Goal: Task Accomplishment & Management: Use online tool/utility

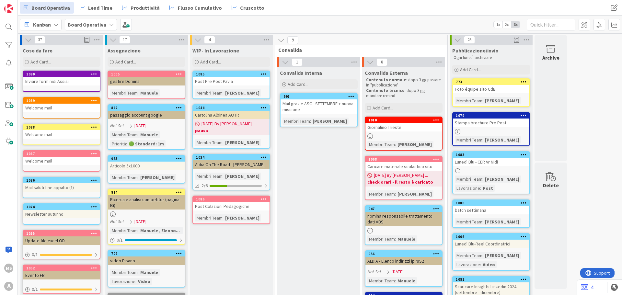
click at [85, 27] on b "Board Operativa" at bounding box center [87, 24] width 39 height 6
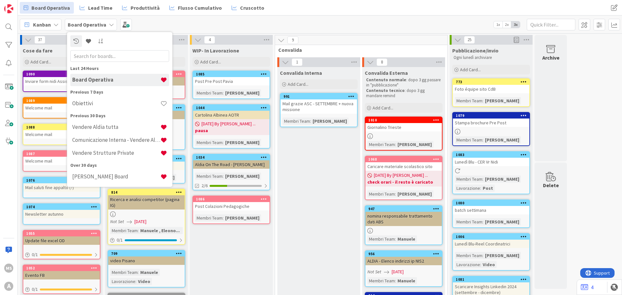
click at [85, 27] on b "Board Operativa" at bounding box center [87, 24] width 39 height 6
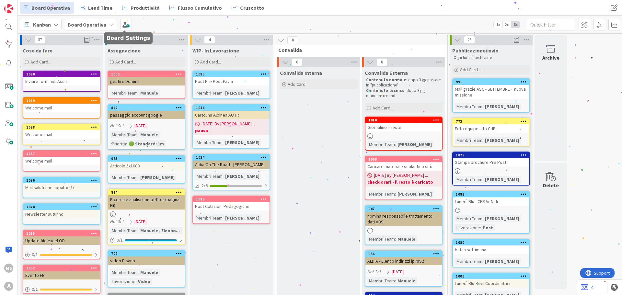
click at [109, 20] on div "Board Operativa" at bounding box center [91, 25] width 52 height 12
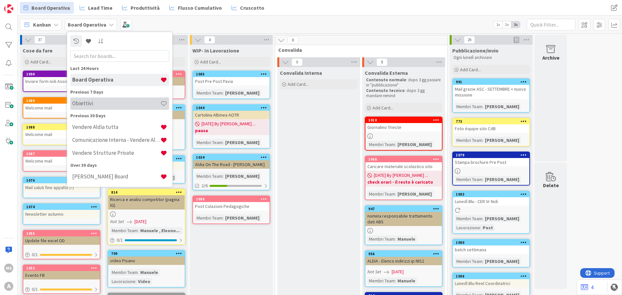
click at [107, 101] on h4 "Obiettivi" at bounding box center [116, 103] width 88 height 6
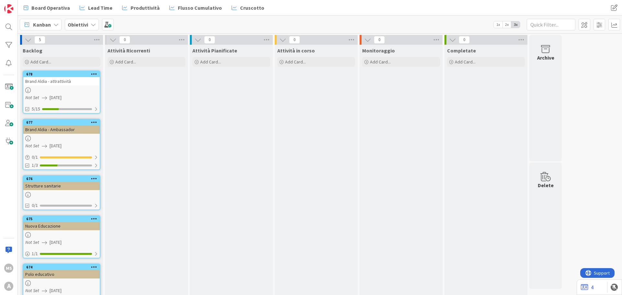
click at [84, 33] on div "Kanban Obiettivi 1x 2x 3x" at bounding box center [320, 25] width 604 height 18
click at [84, 27] on b "Obiettivi" at bounding box center [78, 24] width 20 height 6
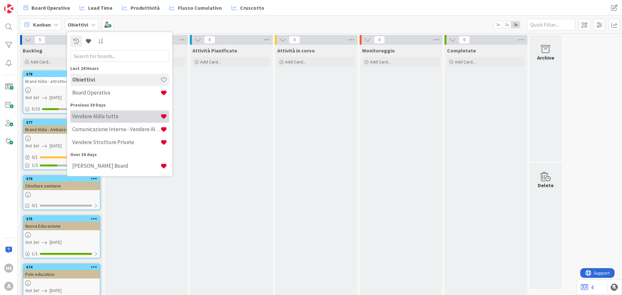
click at [98, 115] on h4 "Vendere Aldia tutta" at bounding box center [116, 116] width 88 height 6
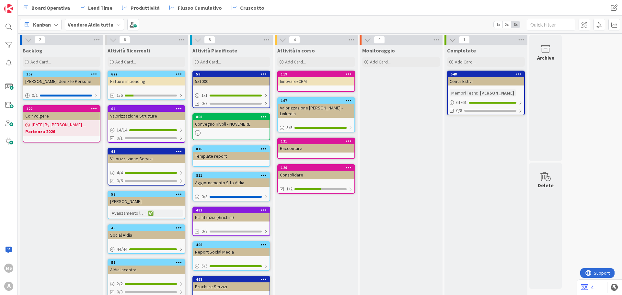
click at [134, 87] on link "622 Fatture in pending 1/6" at bounding box center [147, 85] width 78 height 29
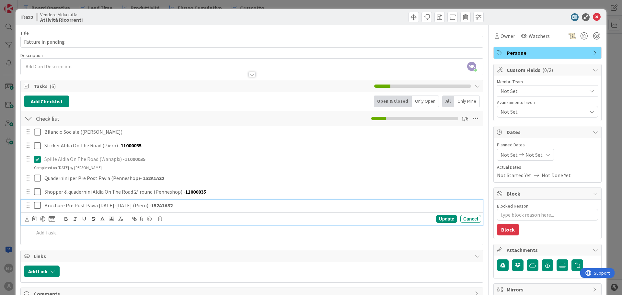
click at [114, 210] on div "Brochure Pre Post Pavia 2025-2026 (Piero) - 152A1A32" at bounding box center [262, 205] width 440 height 11
type textarea "x"
click at [133, 205] on p "Brochure Pre Post Pavia 2025-2026 (Piero) - 152A1A32" at bounding box center [261, 205] width 434 height 7
click at [593, 17] on icon at bounding box center [597, 17] width 8 height 8
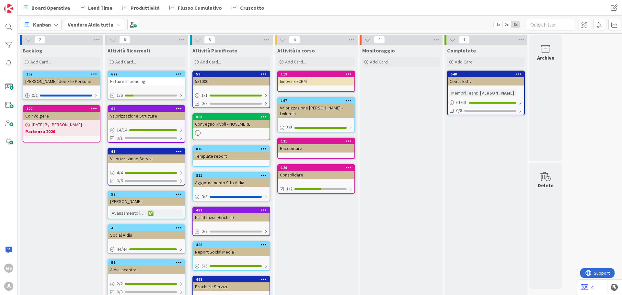
click at [112, 27] on div "Vendere Aldia tutta" at bounding box center [94, 25] width 59 height 12
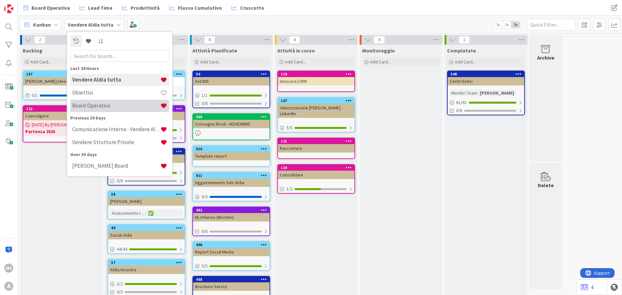
click at [109, 103] on h4 "Board Operativa" at bounding box center [116, 105] width 88 height 6
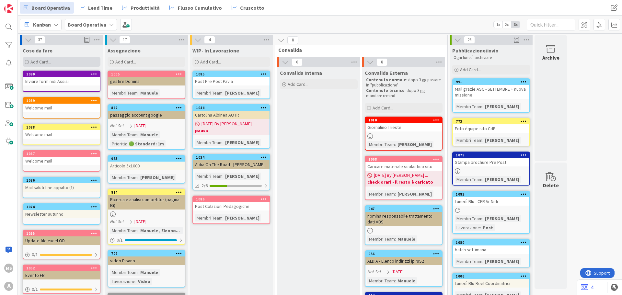
click at [42, 62] on span "Add Card..." at bounding box center [40, 62] width 21 height 6
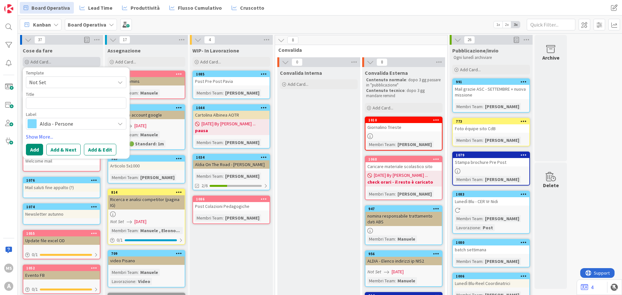
type textarea "x"
type textarea "C"
type textarea "x"
type textarea "R"
type textarea "x"
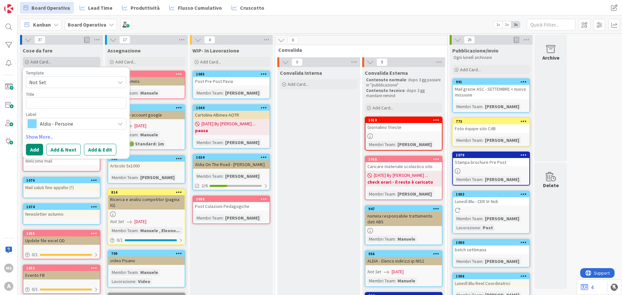
type textarea "R"
type textarea "x"
type textarea "Re"
type textarea "x"
type textarea "Reè"
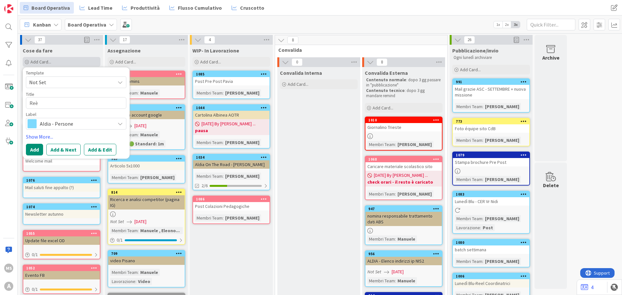
type textarea "x"
type textarea "Reèp"
type textarea "x"
type textarea "Reèpo"
type textarea "x"
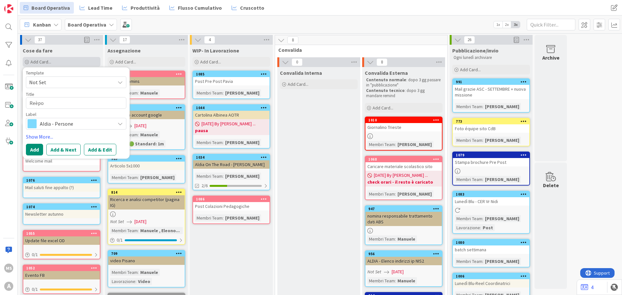
type textarea "Reèp"
type textarea "x"
type textarea "Reè"
type textarea "x"
type textarea "Re"
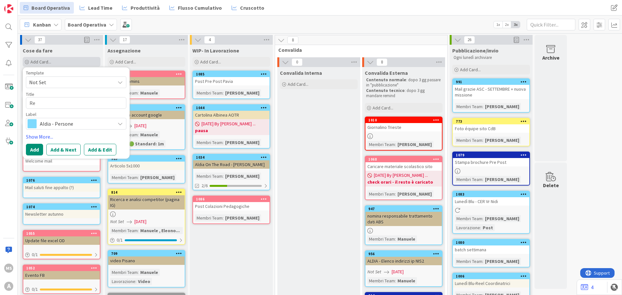
type textarea "x"
type textarea "Rep"
type textarea "x"
type textarea "Repo"
type textarea "x"
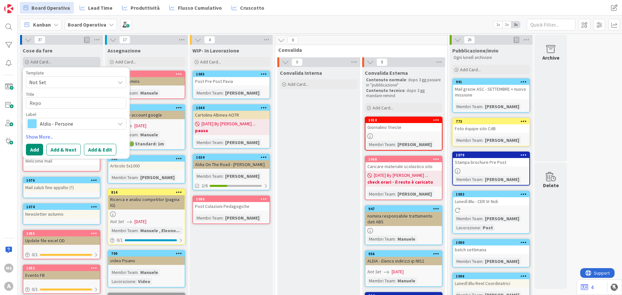
type textarea "Repor"
type textarea "x"
type textarea "Report"
type textarea "x"
type textarea "Report"
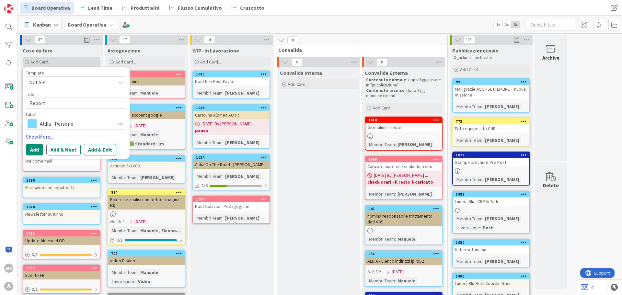
type textarea "x"
type textarea "Report"
type textarea "x"
type textarea "Report"
type textarea "x"
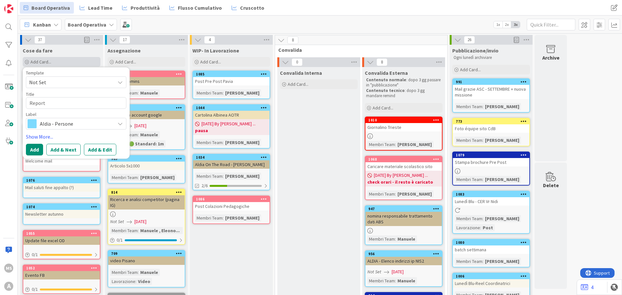
type textarea "Report"
type textarea "x"
type textarea "Repor"
type textarea "x"
type textarea "Repor"
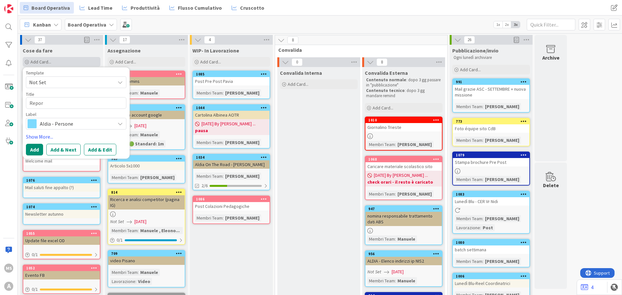
type textarea "x"
type textarea "Report"
type textarea "x"
type textarea "Report"
type textarea "x"
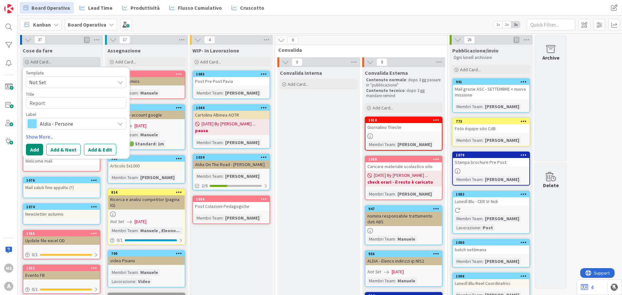
type textarea "Report"
type textarea "x"
type textarea "Report"
type textarea "x"
type textarea "Report c"
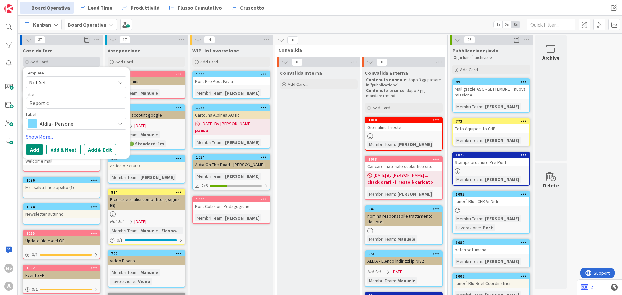
type textarea "x"
type textarea "Report"
type textarea "x"
type textarea "Report"
type textarea "x"
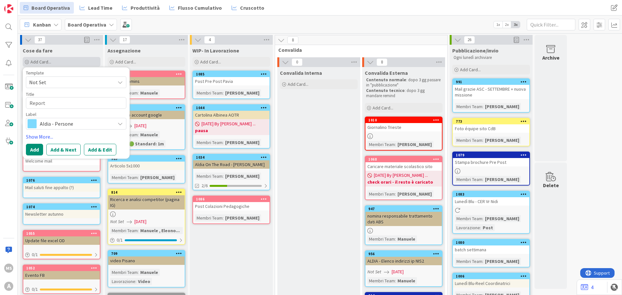
type textarea "Report"
type textarea "x"
type textarea "Report"
type textarea "x"
type textarea "Report"
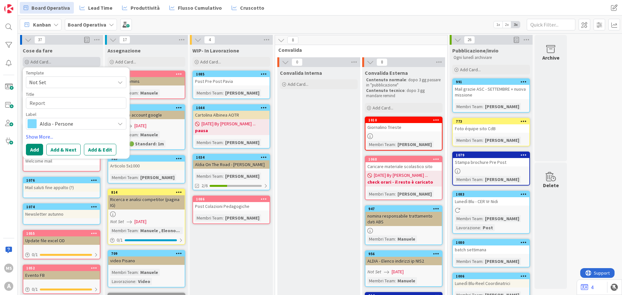
type textarea "x"
type textarea "Report l"
type textarea "x"
type textarea "Report lo"
type textarea "x"
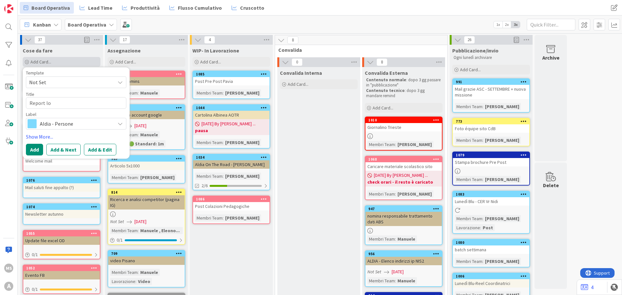
type textarea "Report lo"
type textarea "x"
type textarea "Report lo"
type textarea "x"
type textarea "Report l"
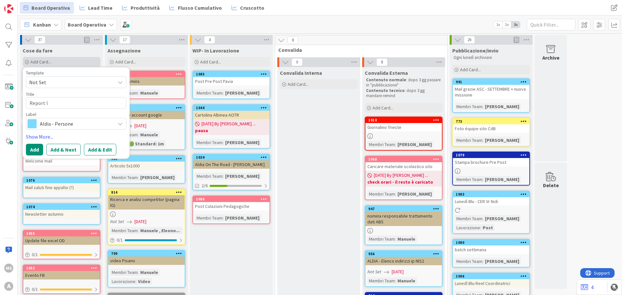
type textarea "x"
type textarea "Report lL"
type textarea "x"
type textarea "Report lLo"
type textarea "x"
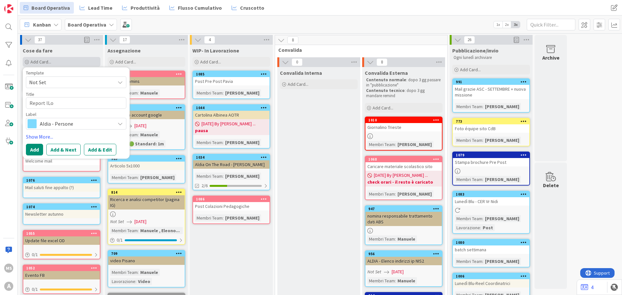
type textarea "Report lLod"
type textarea "x"
type textarea "Report lLo"
type textarea "x"
type textarea "Report lL"
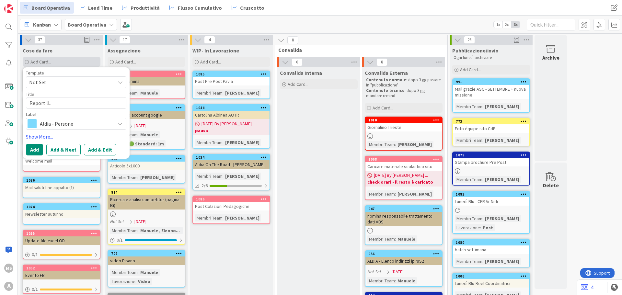
type textarea "x"
type textarea "Report l"
type textarea "x"
type textarea "Report"
type textarea "x"
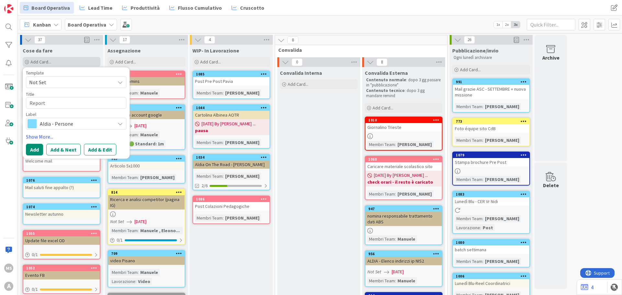
type textarea "Report L"
type textarea "x"
type textarea "Report Ld"
type textarea "x"
type textarea "Report Ldo"
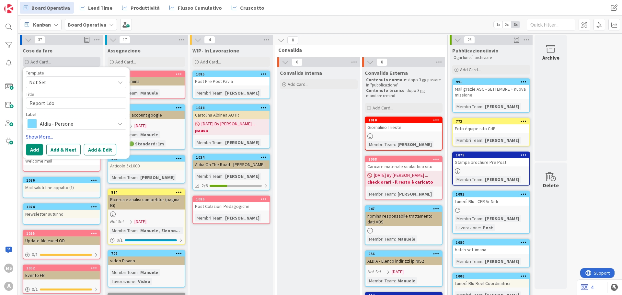
type textarea "x"
type textarea "Report Ldoi"
type textarea "x"
type textarea "Report Ldoi"
type textarea "x"
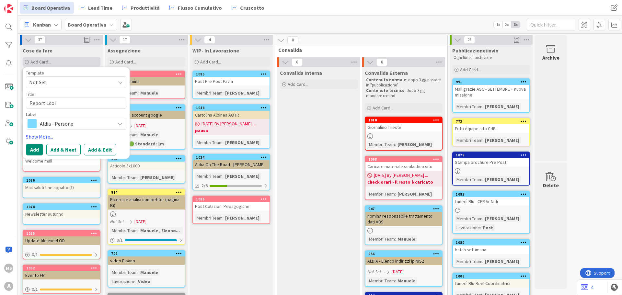
type textarea "Report Ldoi"
type textarea "x"
type textarea "Report Ldo"
type textarea "x"
type textarea "Report Ld"
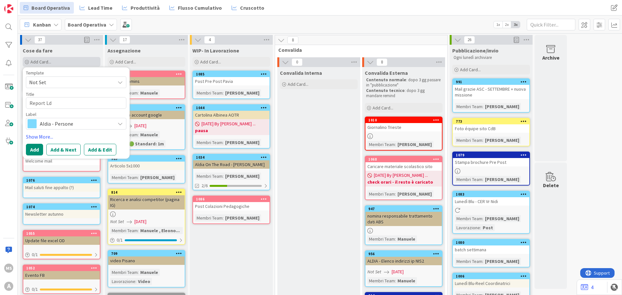
type textarea "x"
type textarea "Report L"
type textarea "x"
type textarea "Report Lo"
type textarea "x"
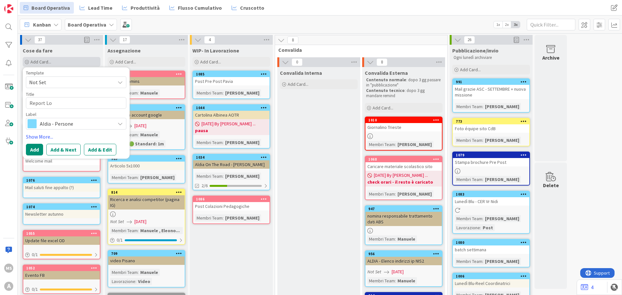
type textarea "Report Lod"
type textarea "x"
type textarea "Report Lodi"
type textarea "x"
type textarea "Report Lodi"
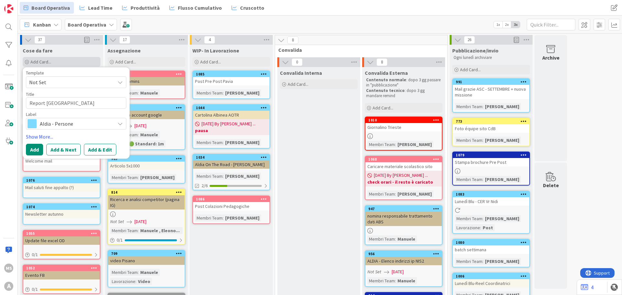
type textarea "x"
type textarea "Report Lodi"
click at [77, 118] on div "Aldia - Persone" at bounding box center [76, 124] width 100 height 12
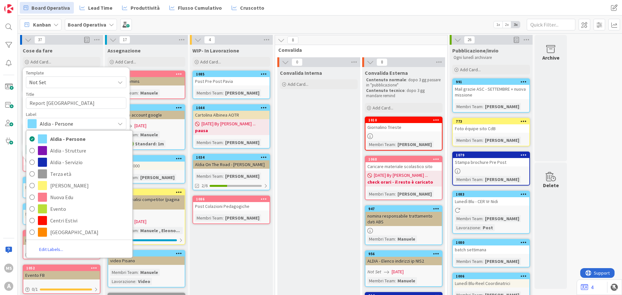
click at [82, 119] on div "Aldia - Persone" at bounding box center [76, 124] width 100 height 12
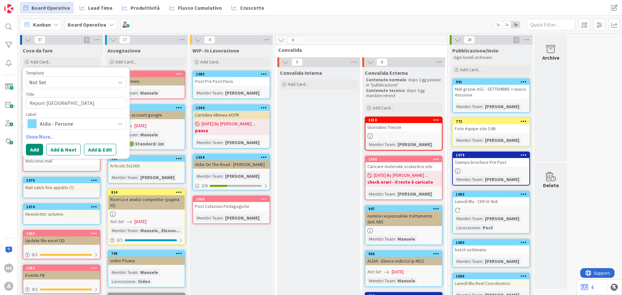
click at [99, 126] on span "Aldia - Persone" at bounding box center [76, 123] width 72 height 9
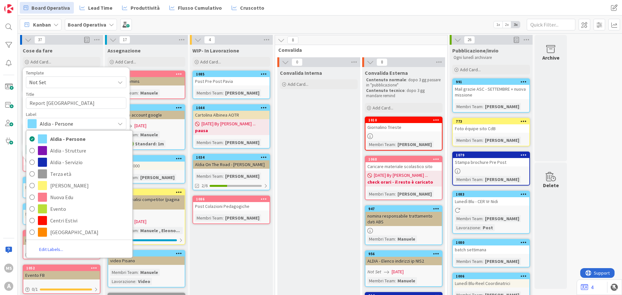
click at [77, 122] on span "Aldia - Persone" at bounding box center [76, 123] width 72 height 9
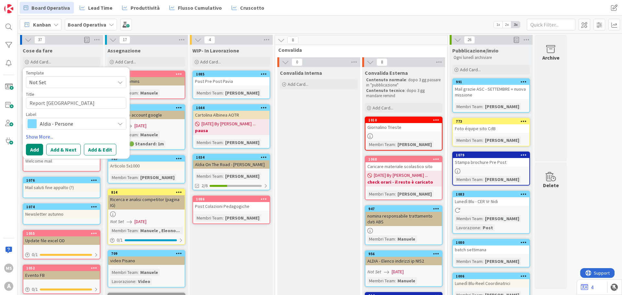
click at [54, 112] on div "Label" at bounding box center [76, 114] width 100 height 5
click at [61, 108] on textarea "Report Lodi" at bounding box center [76, 103] width 100 height 12
type textarea "x"
type textarea "Report Lod"
type textarea "x"
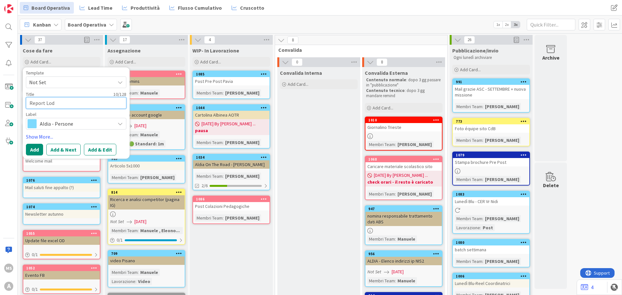
type textarea "Report Lo"
type textarea "x"
type textarea "Report L"
type textarea "x"
type textarea "Report"
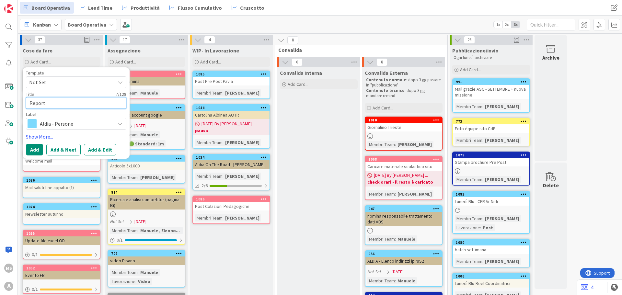
type textarea "x"
type textarea "Report L"
type textarea "x"
type textarea "Report Lo"
type textarea "x"
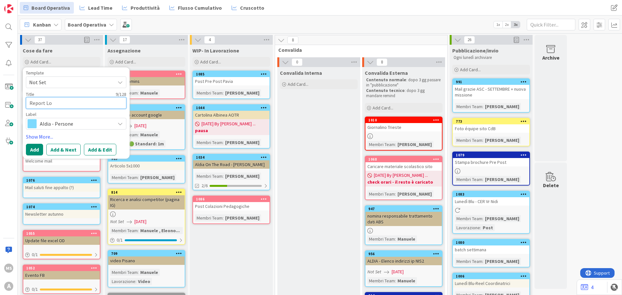
type textarea "Report Lod"
type textarea "x"
type textarea "Report Lodi"
type textarea "x"
type textarea "Report Lodi"
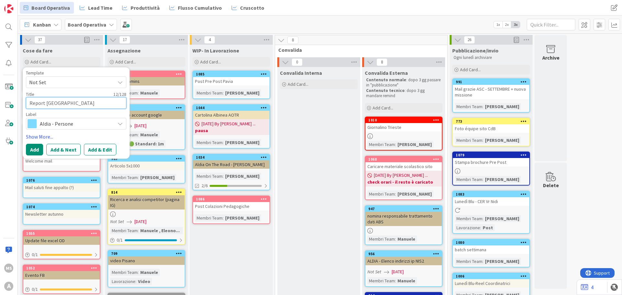
type textarea "x"
type textarea "Report Lodi"
click at [54, 128] on span "Aldia - Persone" at bounding box center [76, 123] width 72 height 9
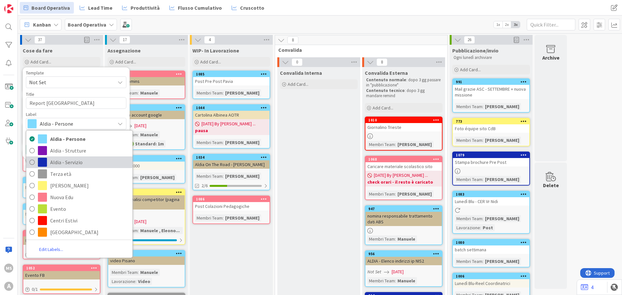
click at [62, 163] on span "Aldia - Servizio" at bounding box center [89, 163] width 79 height 10
type textarea "x"
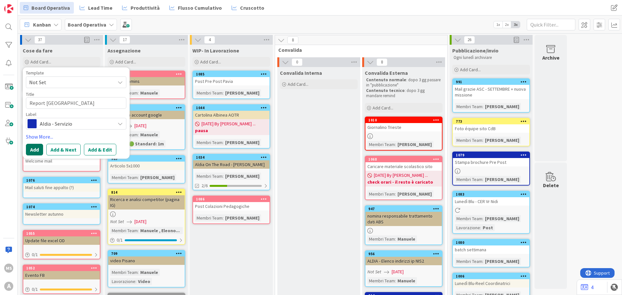
click at [38, 150] on button "Add" at bounding box center [34, 150] width 17 height 12
